Goal: Information Seeking & Learning: Compare options

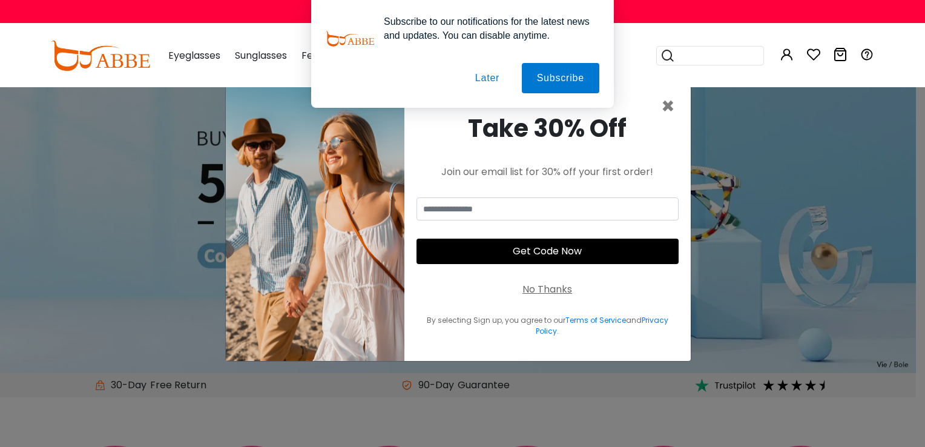
click at [494, 79] on button "Later" at bounding box center [487, 78] width 54 height 30
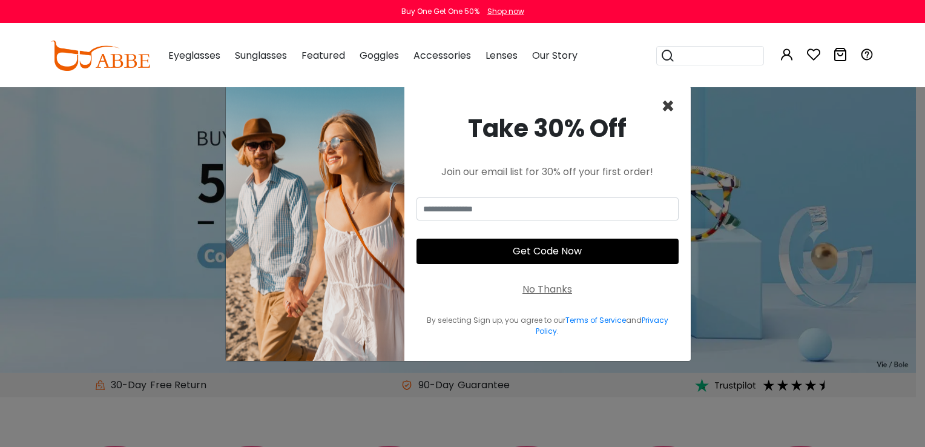
click at [665, 100] on span "×" at bounding box center [668, 106] width 14 height 31
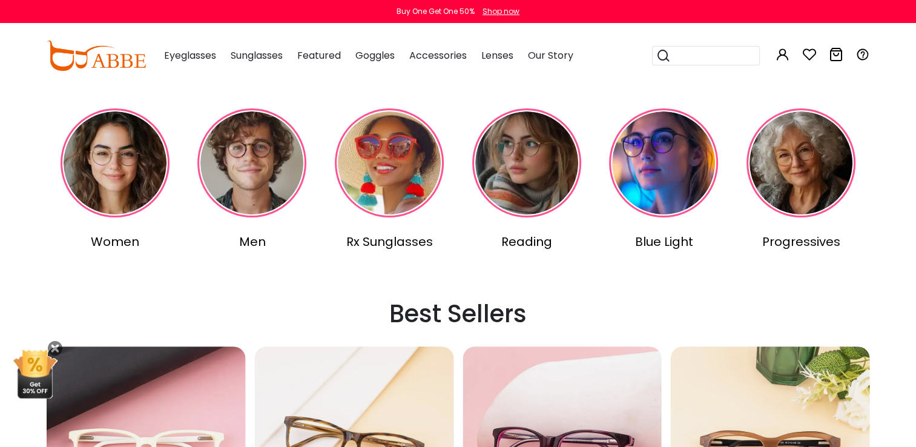
scroll to position [291, 0]
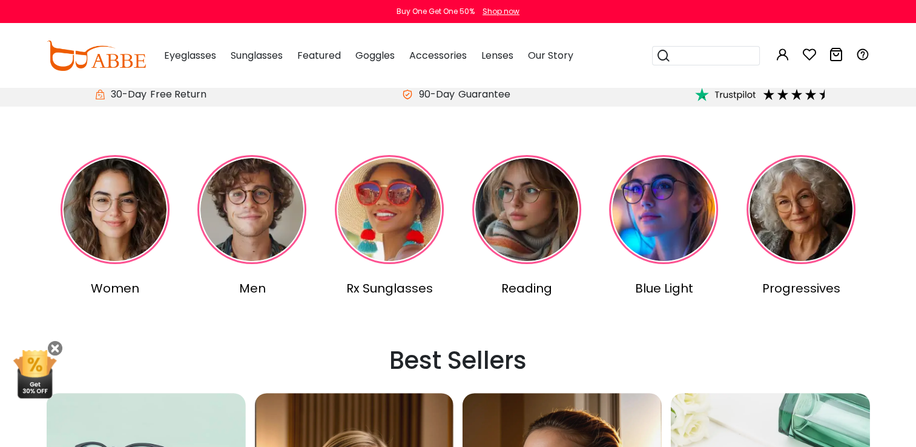
click at [116, 200] on img at bounding box center [115, 209] width 109 height 109
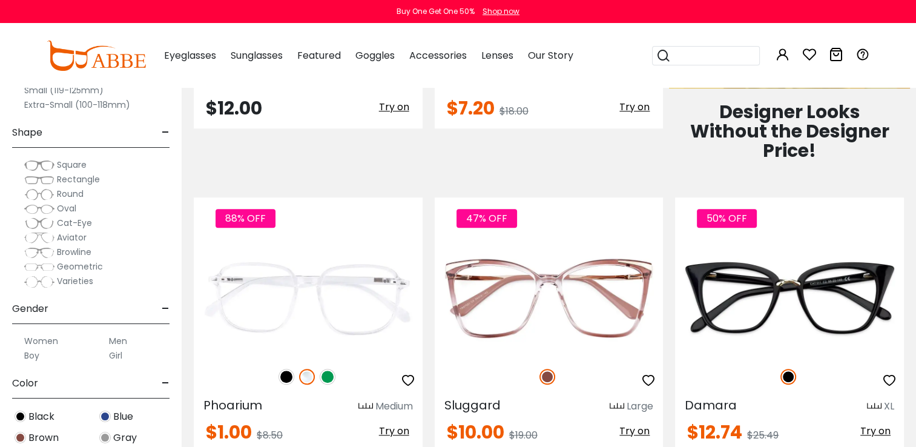
scroll to position [799, 0]
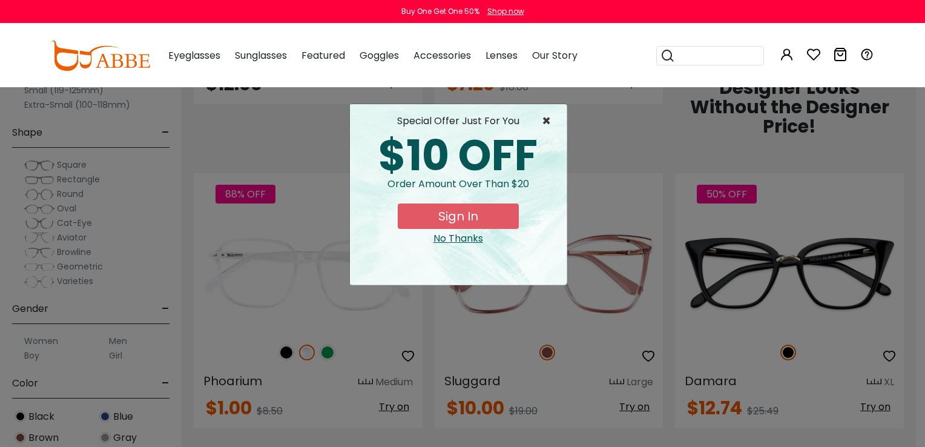
click at [548, 115] on span "×" at bounding box center [549, 121] width 15 height 15
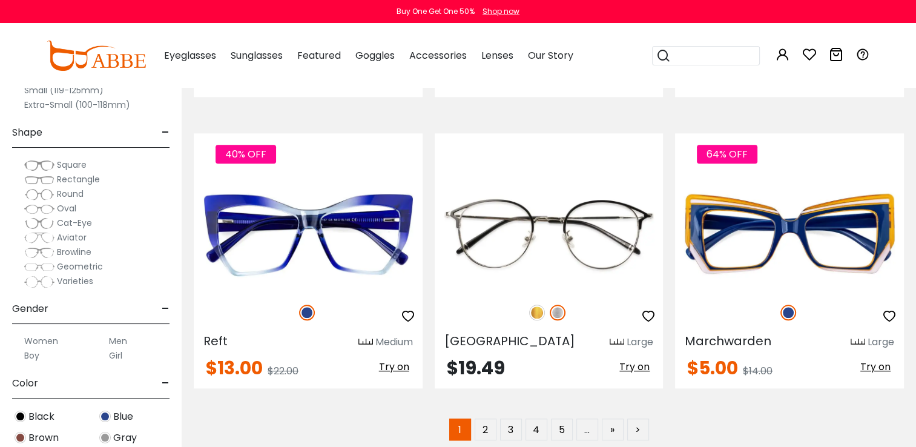
scroll to position [5812, 0]
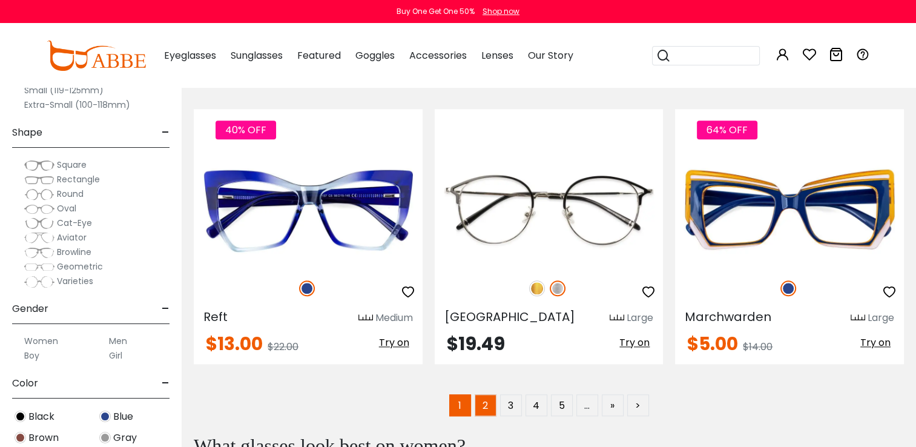
click at [478, 394] on link "2" at bounding box center [486, 405] width 22 height 22
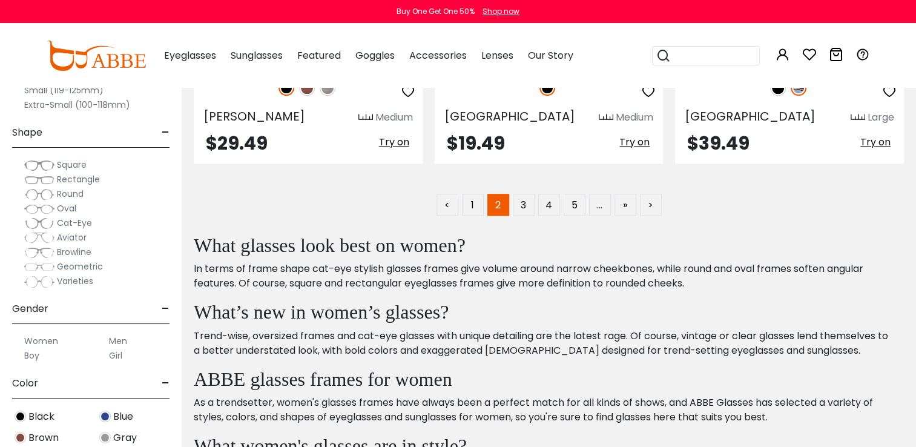
scroll to position [5981, 0]
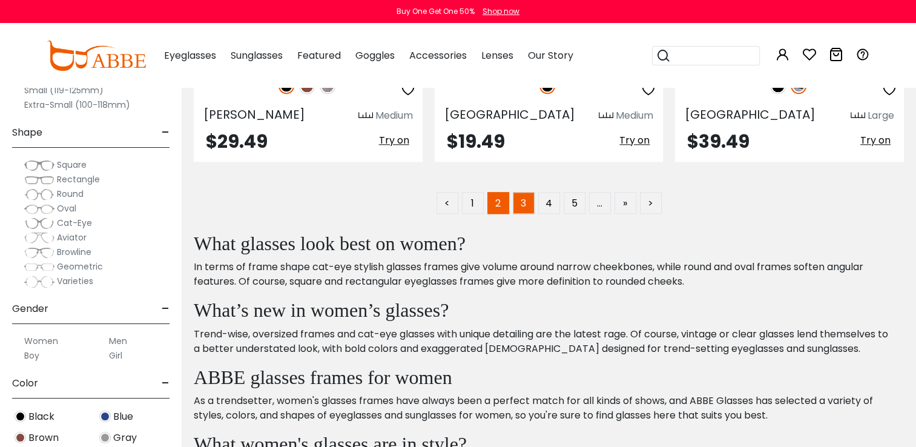
click at [522, 199] on link "3" at bounding box center [524, 203] width 22 height 22
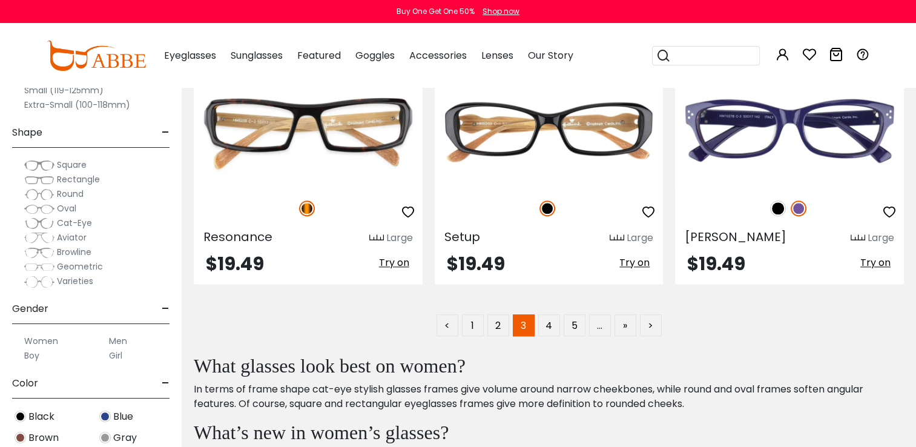
scroll to position [5860, 0]
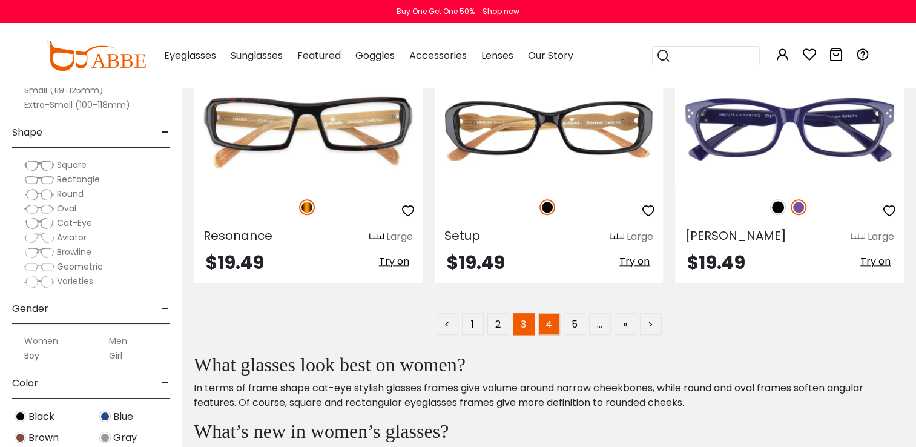
click at [545, 316] on link "4" at bounding box center [549, 324] width 22 height 22
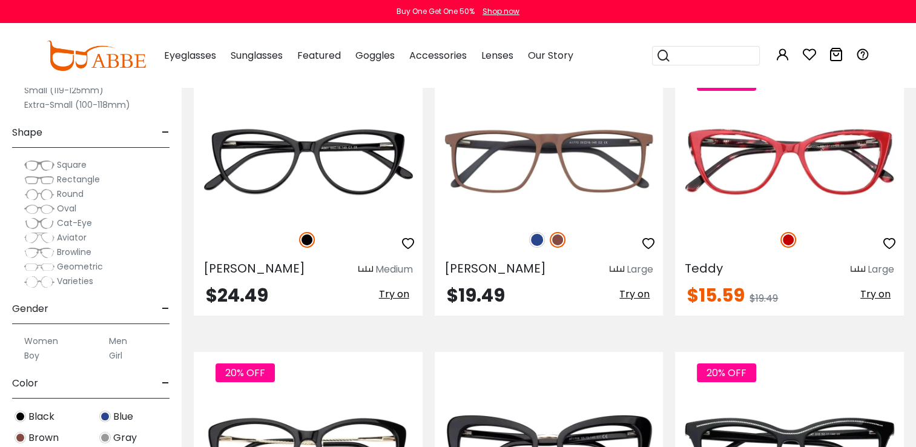
scroll to position [4407, 0]
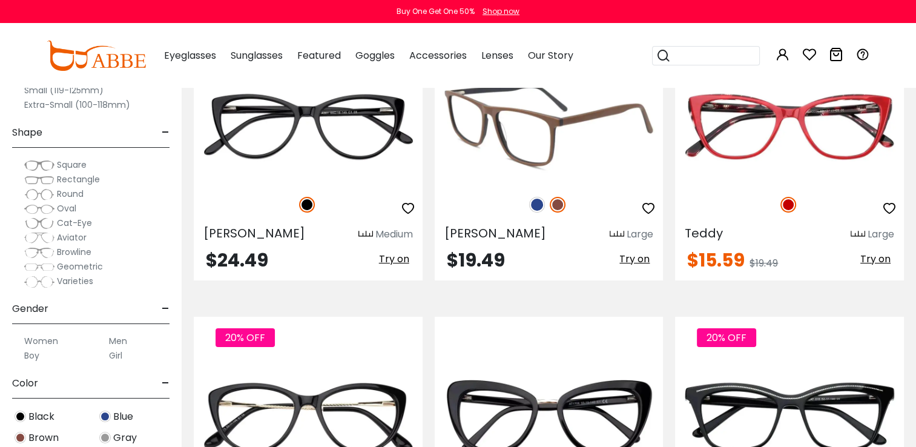
click at [533, 197] on img at bounding box center [537, 205] width 16 height 16
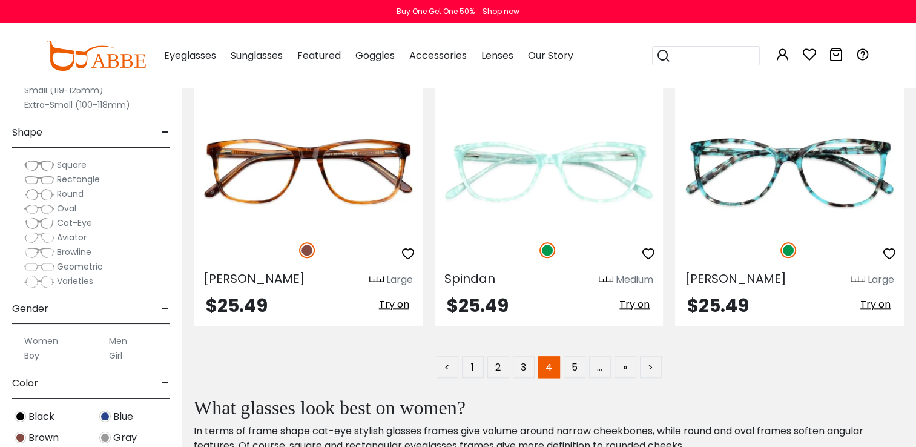
scroll to position [5860, 0]
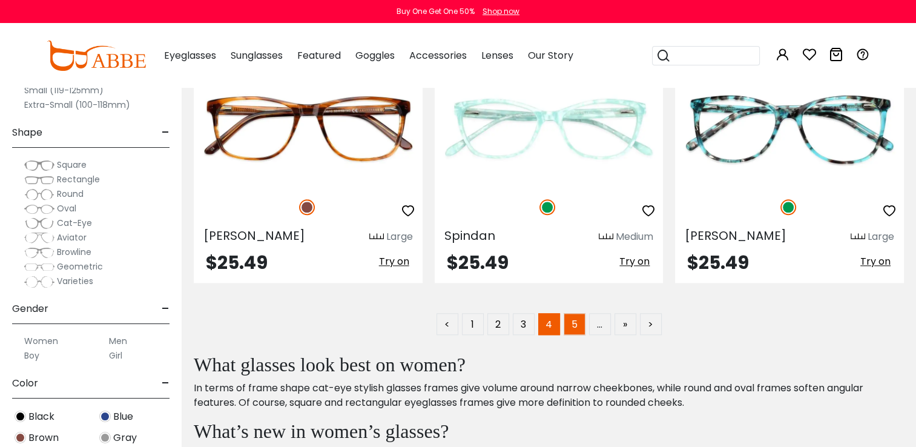
click at [570, 320] on link "5" at bounding box center [575, 324] width 22 height 22
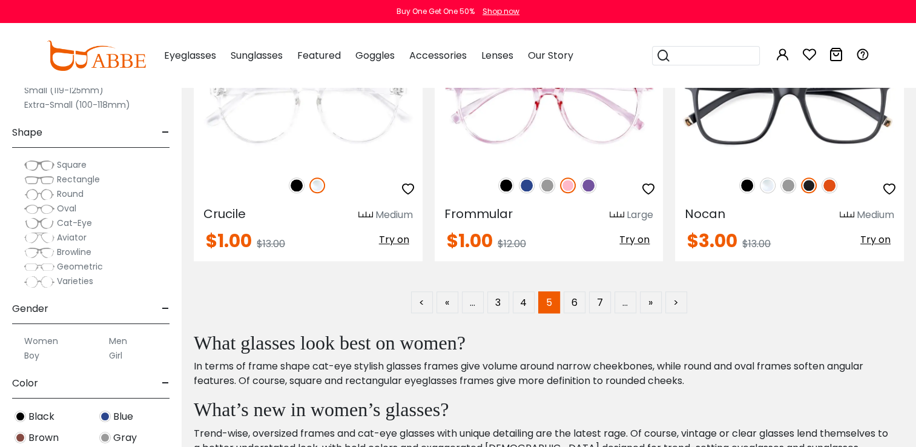
scroll to position [5884, 0]
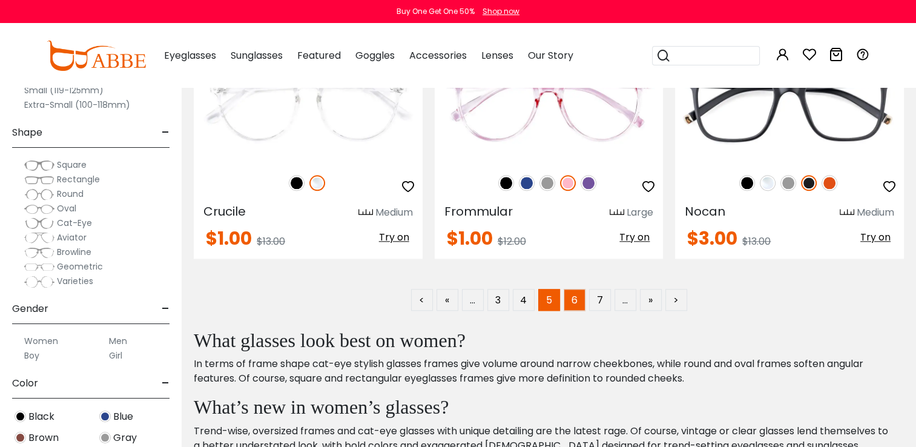
click at [577, 292] on link "6" at bounding box center [575, 300] width 22 height 22
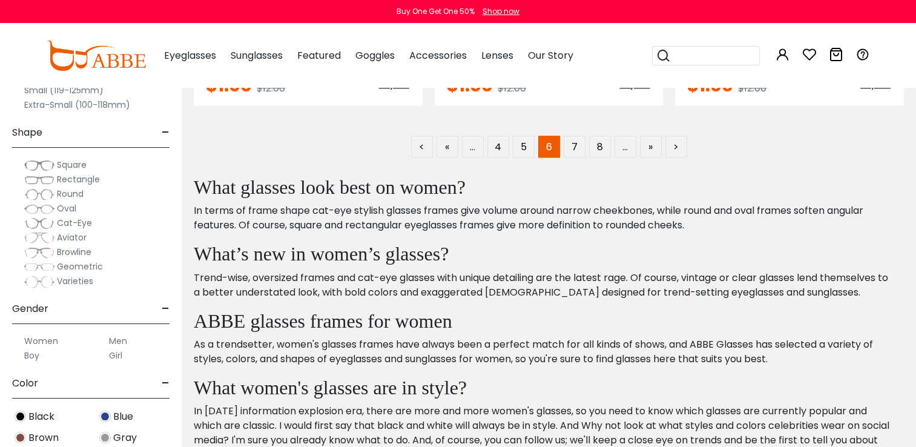
scroll to position [6030, 0]
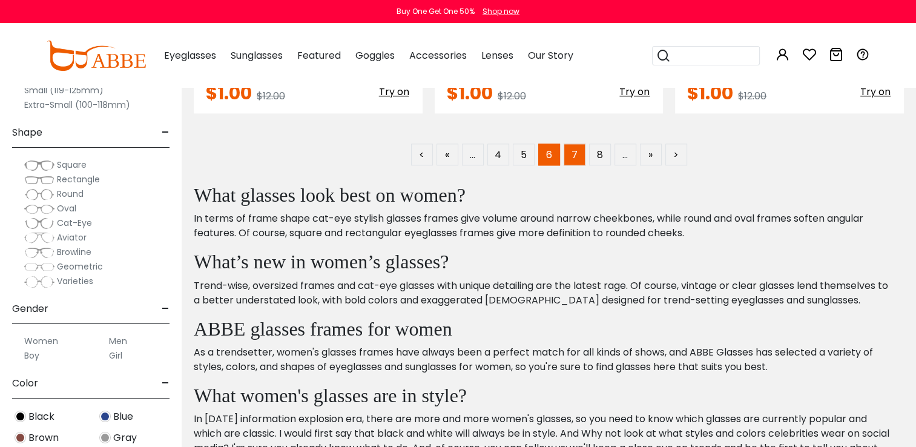
click at [575, 143] on link "7" at bounding box center [575, 154] width 22 height 22
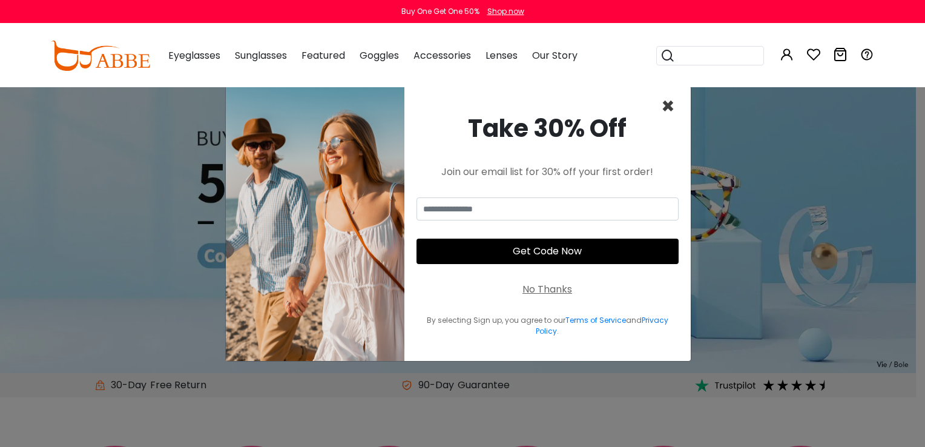
click at [671, 104] on span "×" at bounding box center [668, 106] width 14 height 31
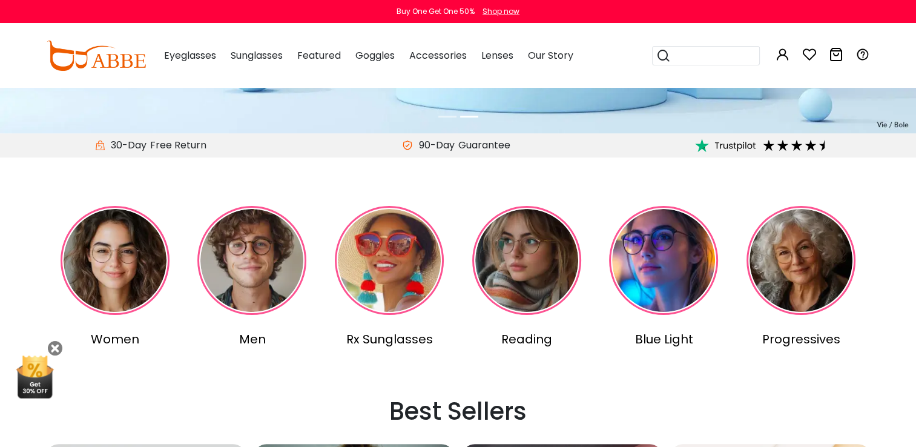
scroll to position [242, 0]
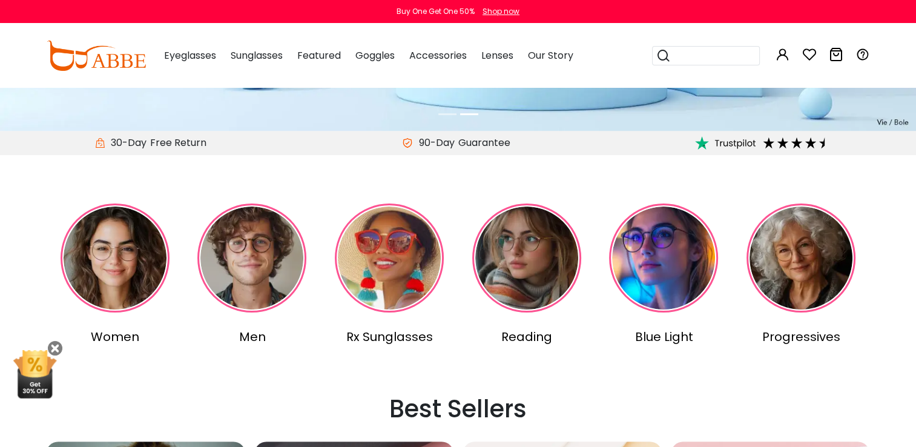
click at [796, 244] on img at bounding box center [800, 257] width 109 height 109
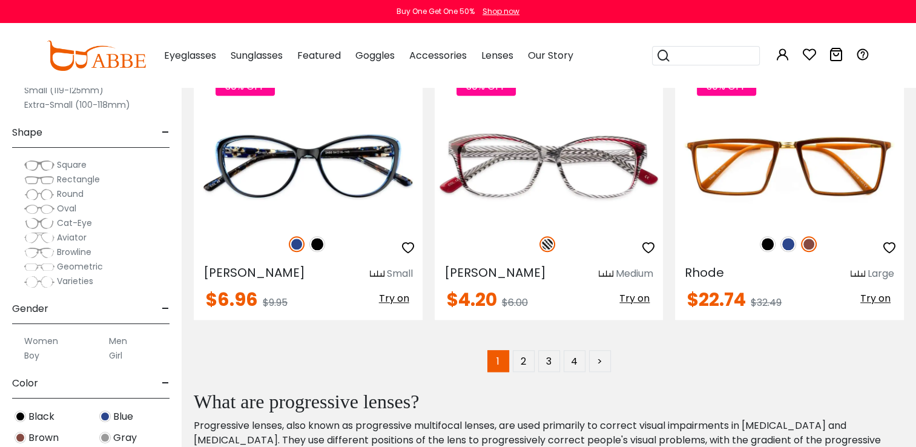
scroll to position [5836, 0]
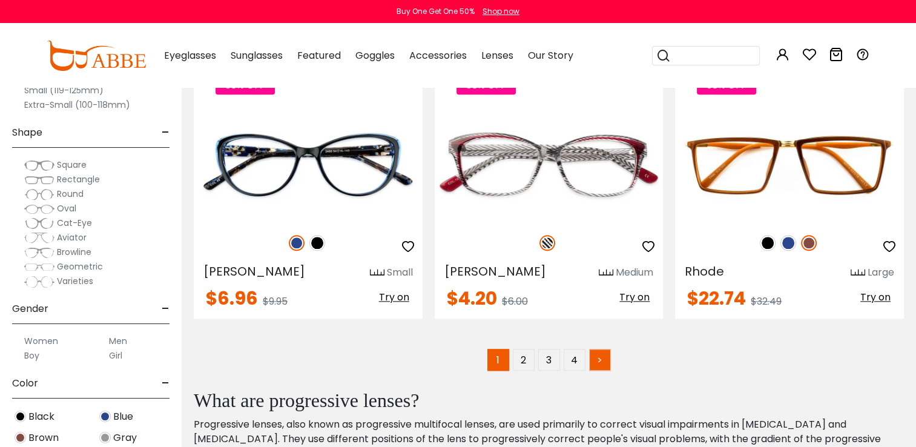
click at [600, 349] on link ">" at bounding box center [600, 360] width 22 height 22
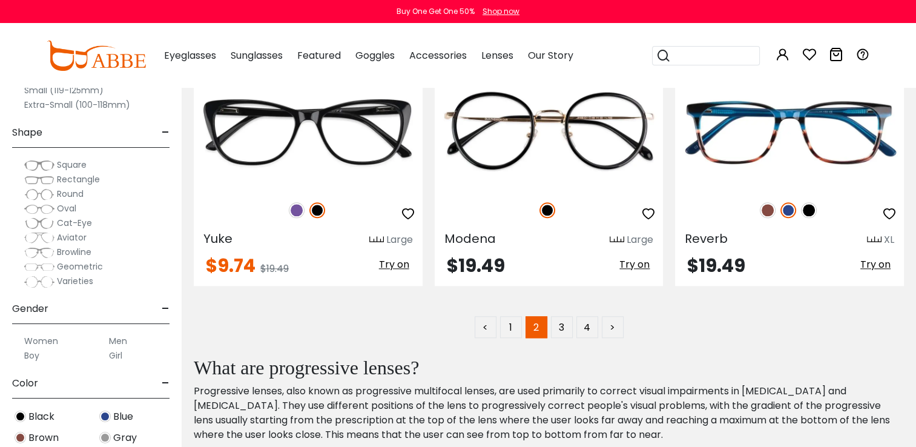
scroll to position [5860, 0]
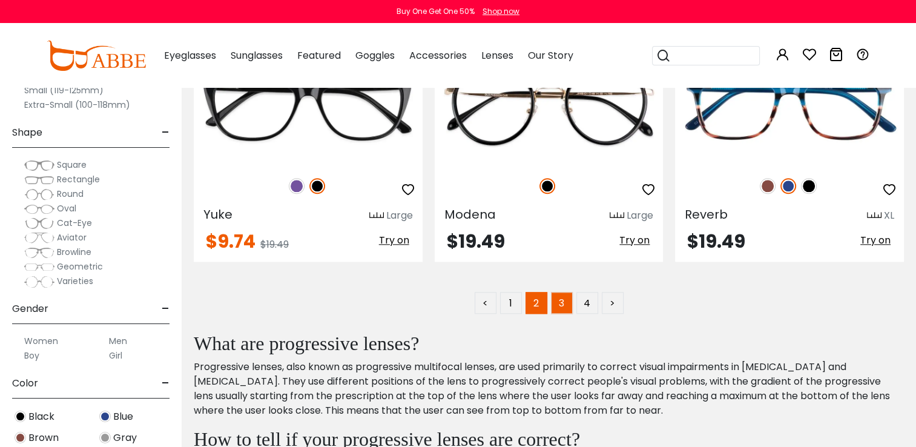
click at [564, 292] on link "3" at bounding box center [562, 303] width 22 height 22
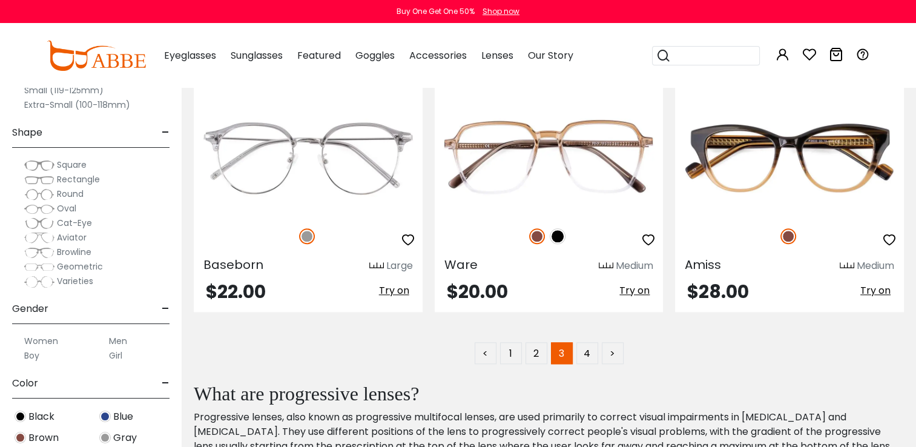
scroll to position [5812, 0]
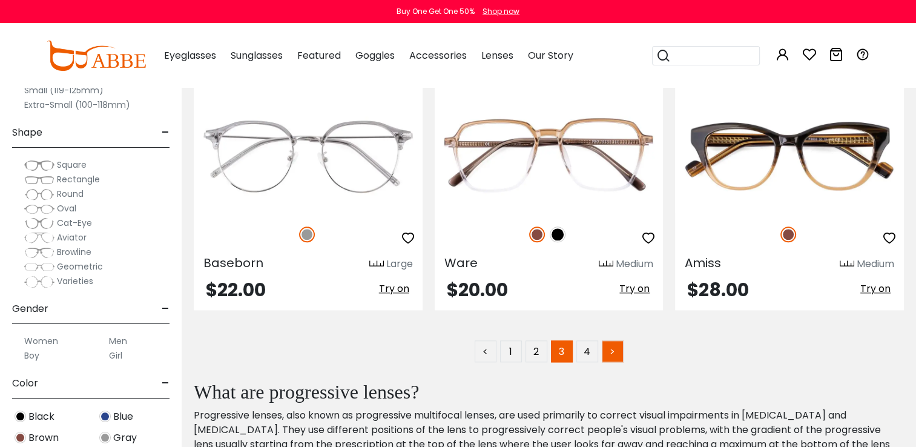
click at [616, 341] on link ">" at bounding box center [613, 351] width 22 height 22
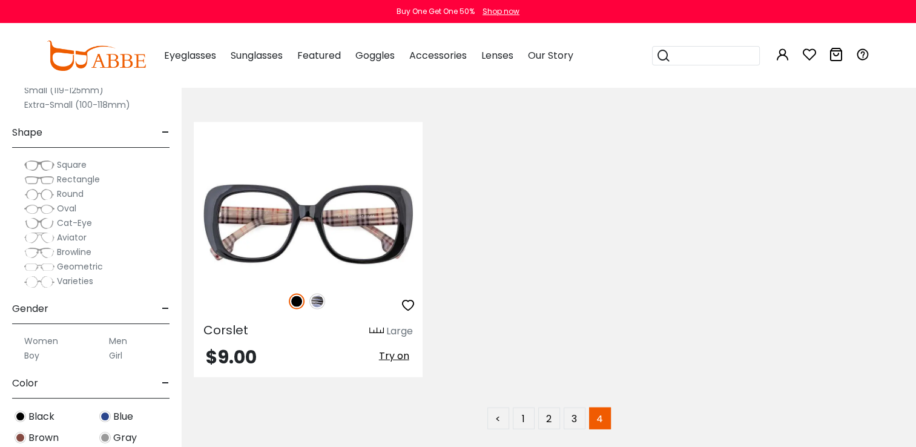
scroll to position [2567, 0]
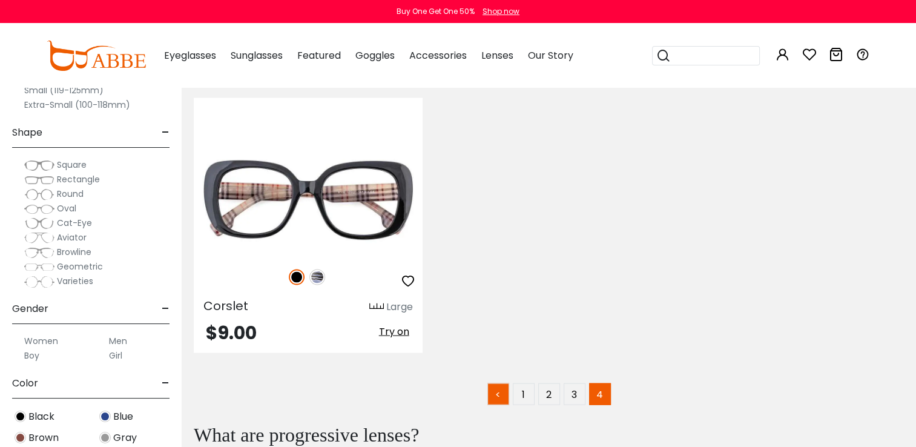
click at [495, 390] on link "<" at bounding box center [498, 394] width 22 height 22
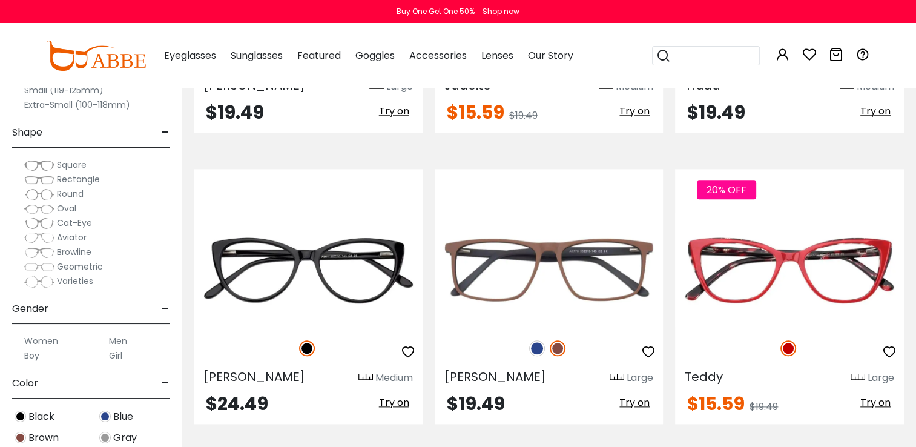
scroll to position [1356, 0]
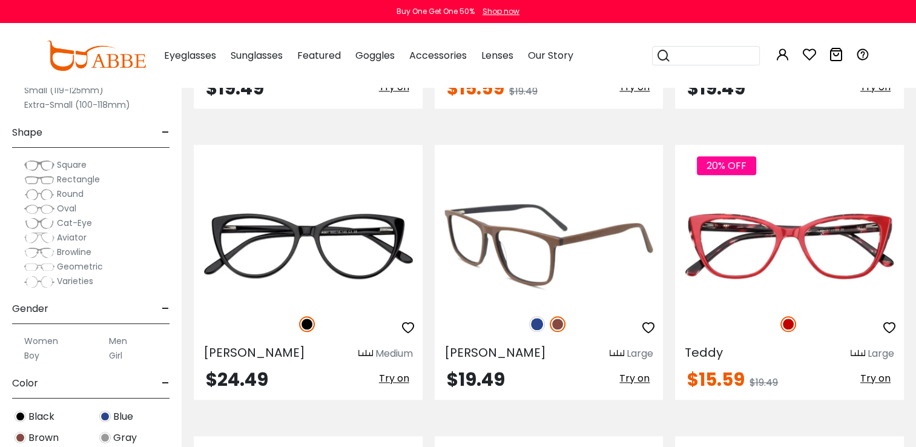
click at [537, 320] on img at bounding box center [537, 324] width 16 height 16
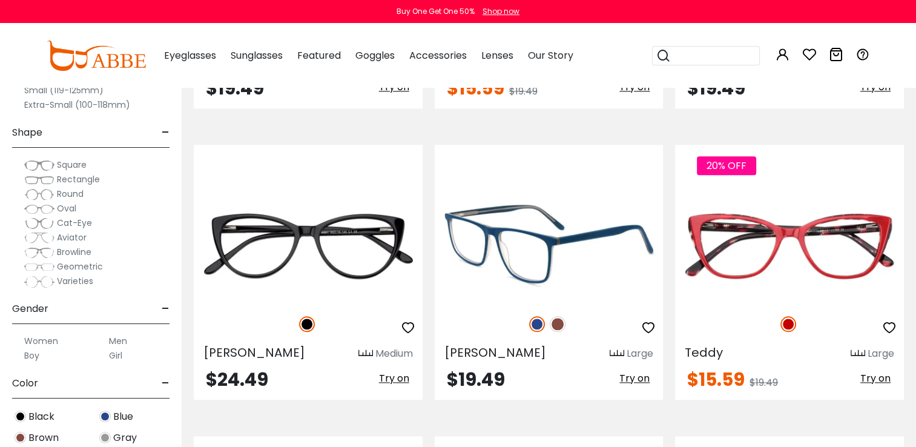
click at [556, 323] on img at bounding box center [558, 324] width 16 height 16
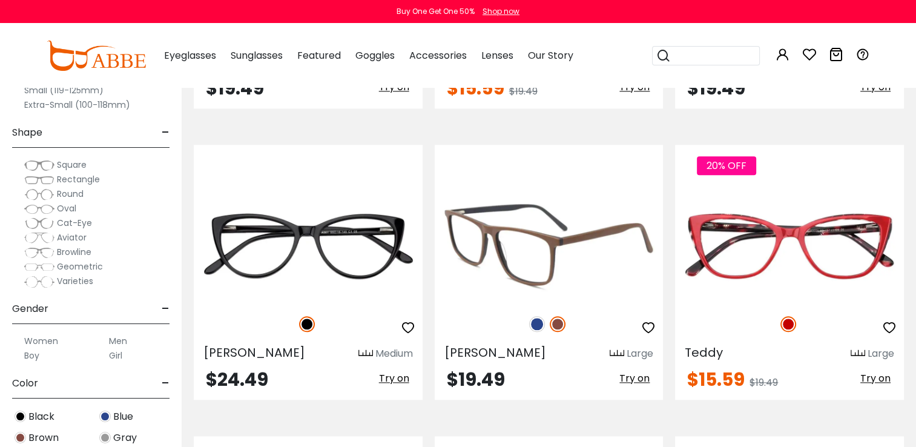
click at [540, 319] on img at bounding box center [537, 324] width 16 height 16
